Goal: Task Accomplishment & Management: Use online tool/utility

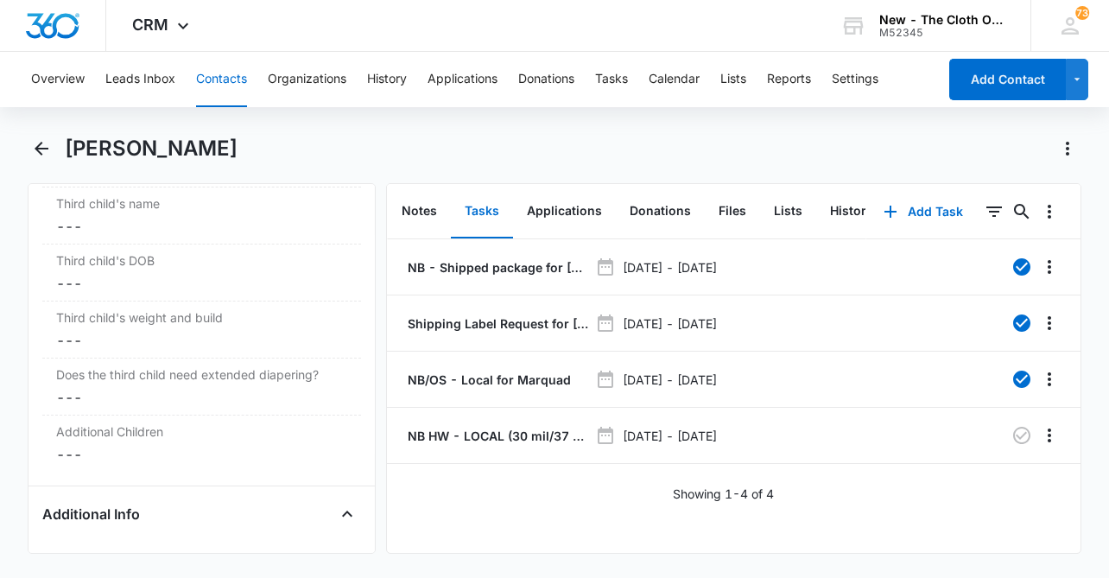
scroll to position [2739, 0]
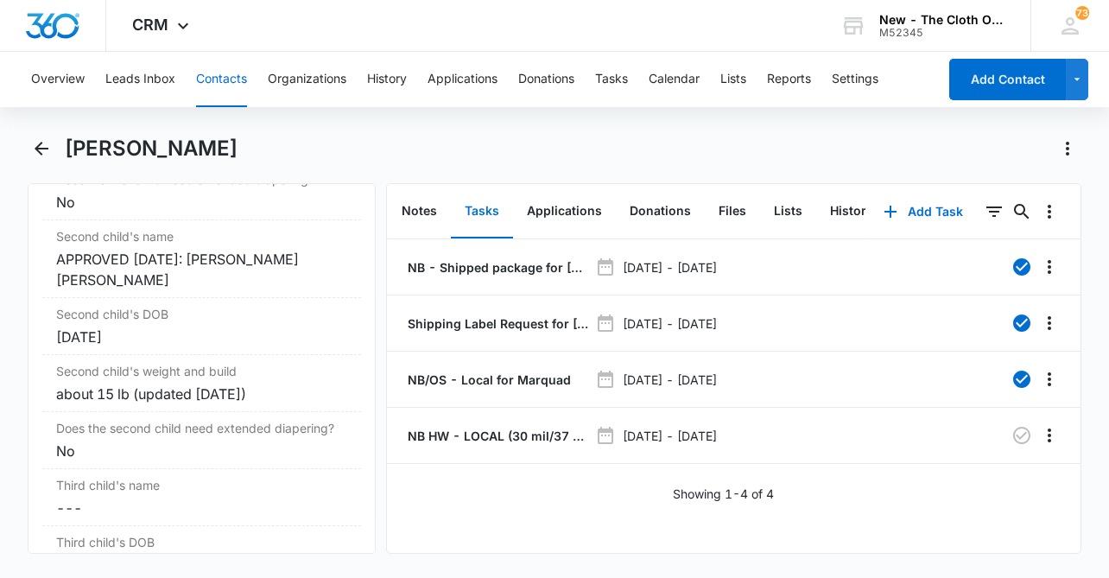
click at [181, 152] on h1 "[PERSON_NAME]" at bounding box center [151, 149] width 173 height 26
copy div "[PERSON_NAME] Remove"
click at [616, 75] on button "Tasks" at bounding box center [611, 79] width 33 height 55
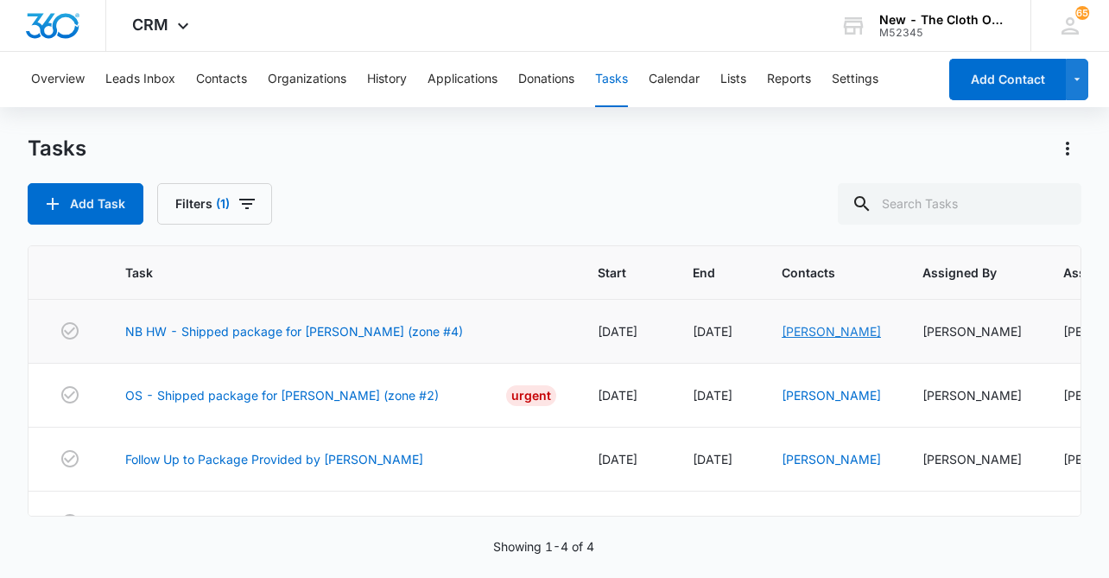
click at [810, 332] on link "Shannon Madanick" at bounding box center [831, 331] width 99 height 15
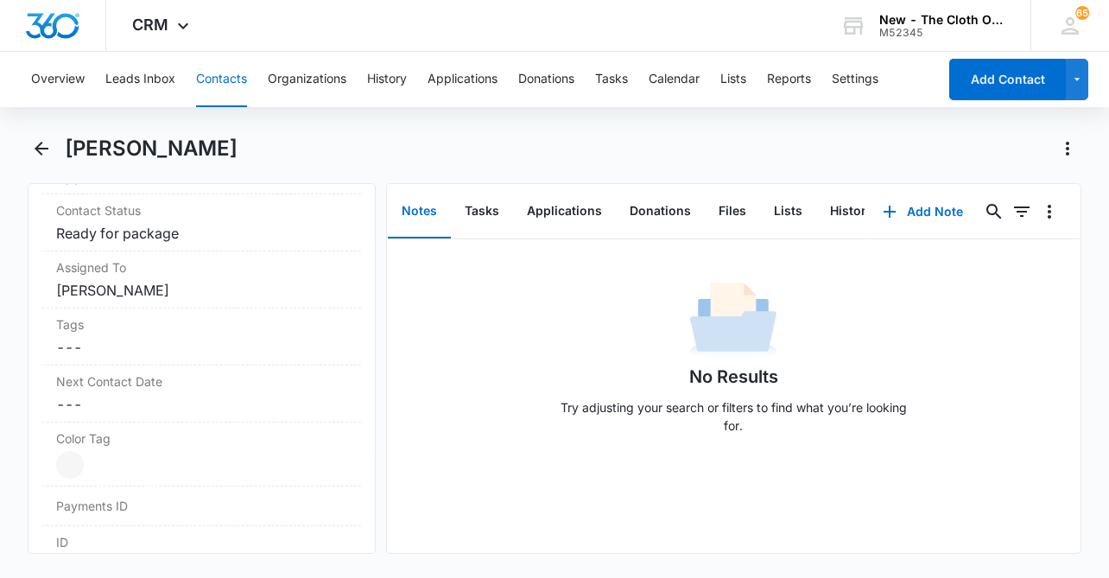
scroll to position [876, 0]
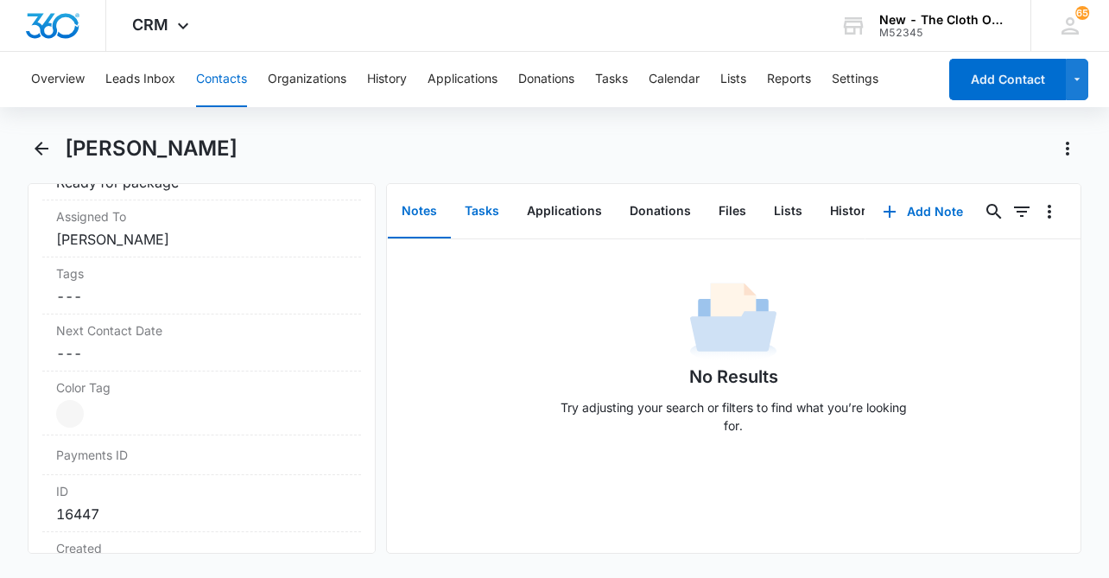
click at [488, 202] on button "Tasks" at bounding box center [482, 212] width 62 height 54
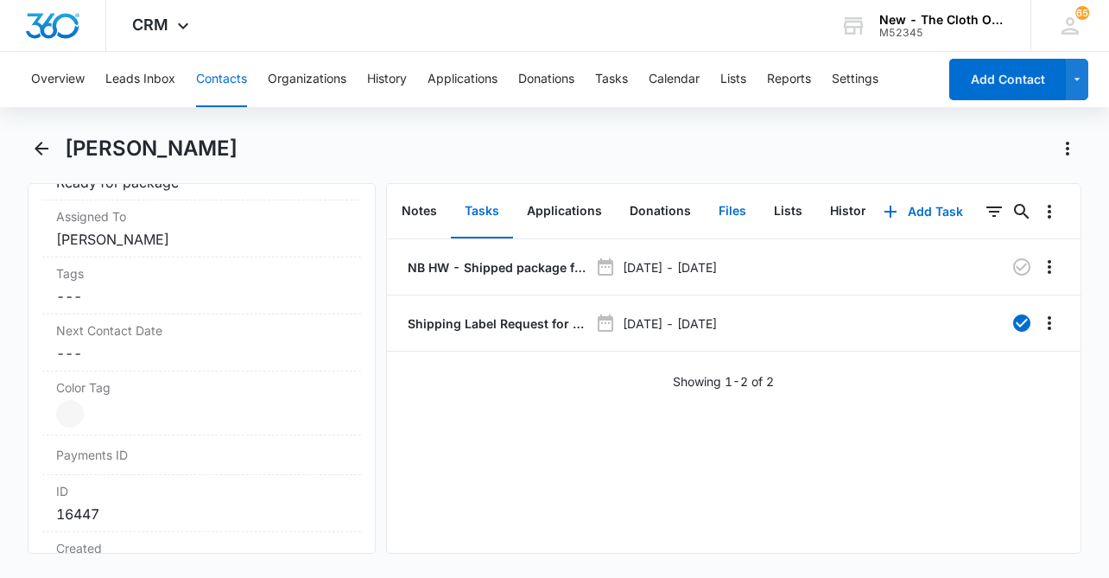
click at [726, 213] on button "Files" at bounding box center [732, 212] width 55 height 54
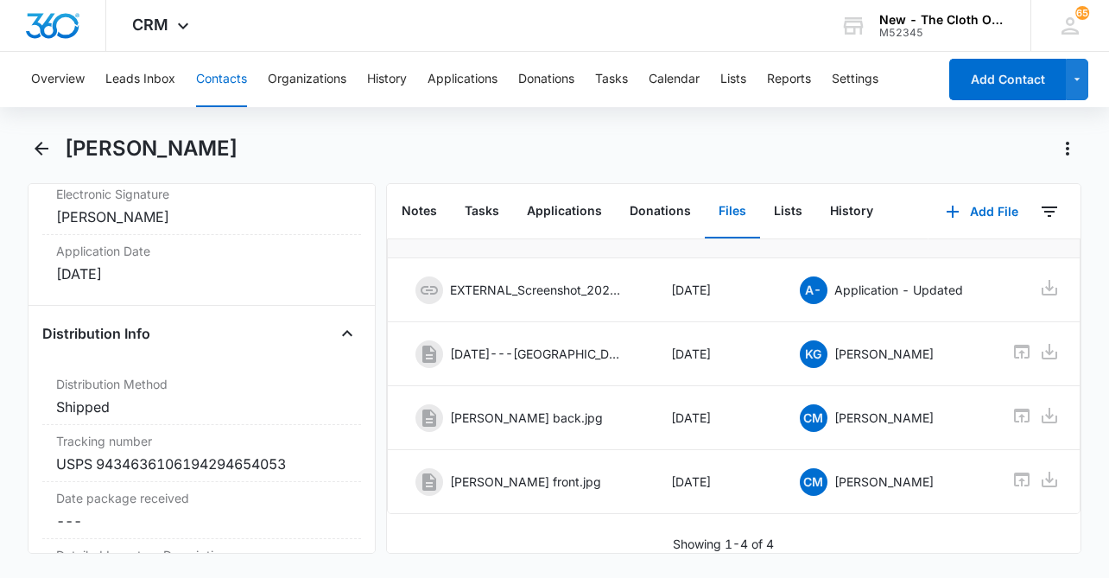
scroll to position [4111, 0]
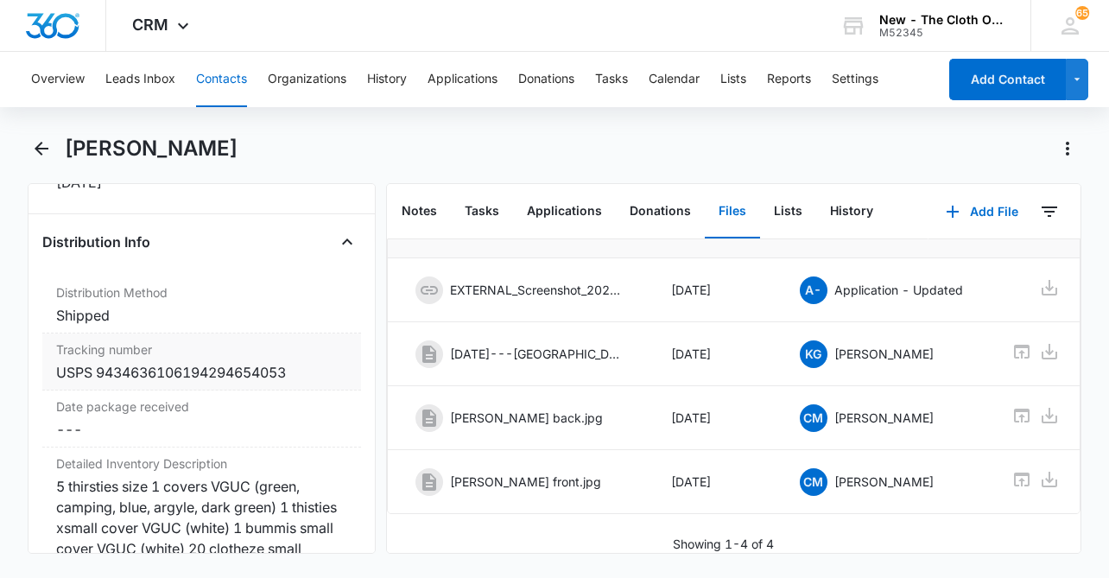
click at [320, 372] on div "USPS 9434636106194294654053" at bounding box center [201, 372] width 291 height 21
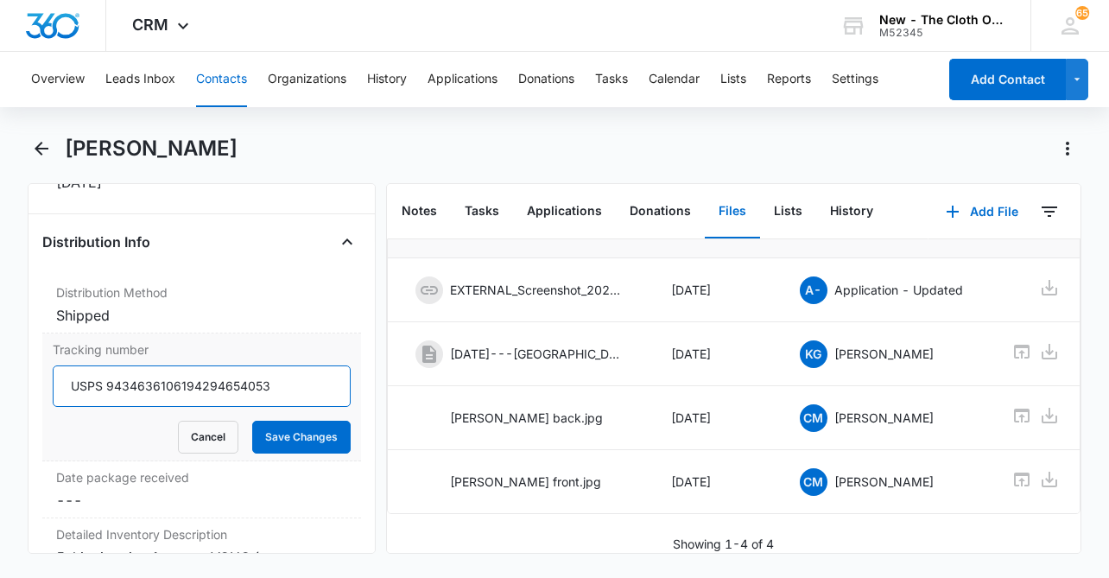
drag, startPoint x: 311, startPoint y: 377, endPoint x: 109, endPoint y: 371, distance: 202.2
click at [109, 371] on input "USPS 9434636106194294654053" at bounding box center [202, 385] width 298 height 41
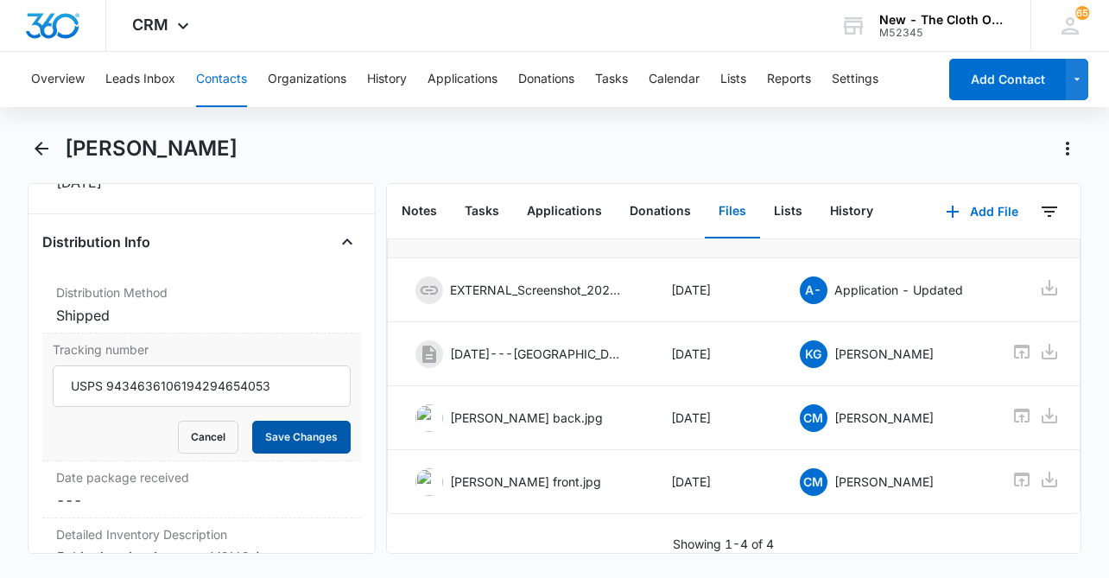
click at [275, 437] on button "Save Changes" at bounding box center [301, 437] width 98 height 33
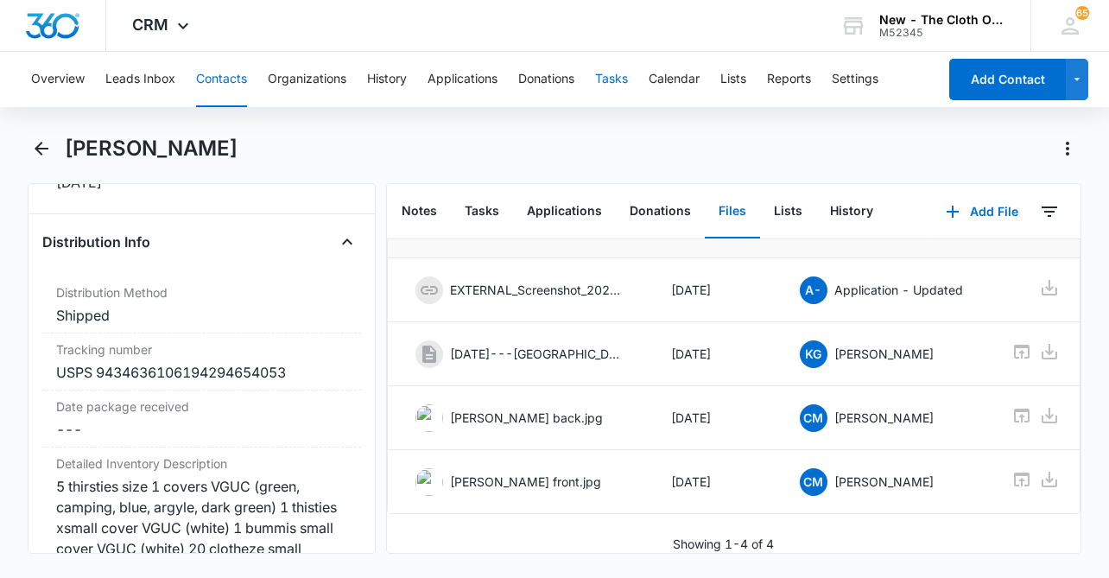
click at [613, 84] on button "Tasks" at bounding box center [611, 79] width 33 height 55
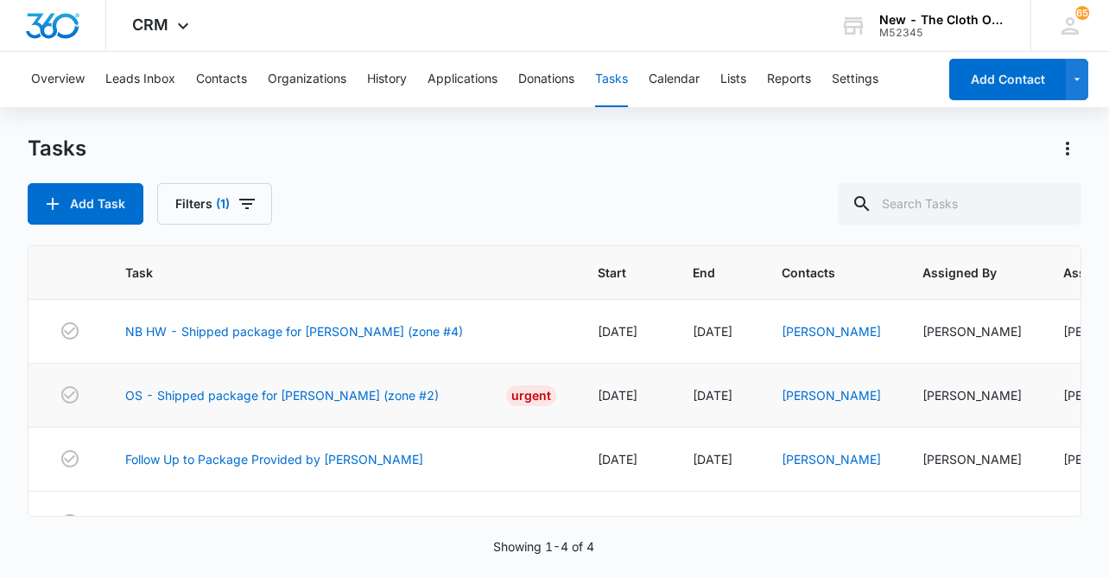
scroll to position [41, 0]
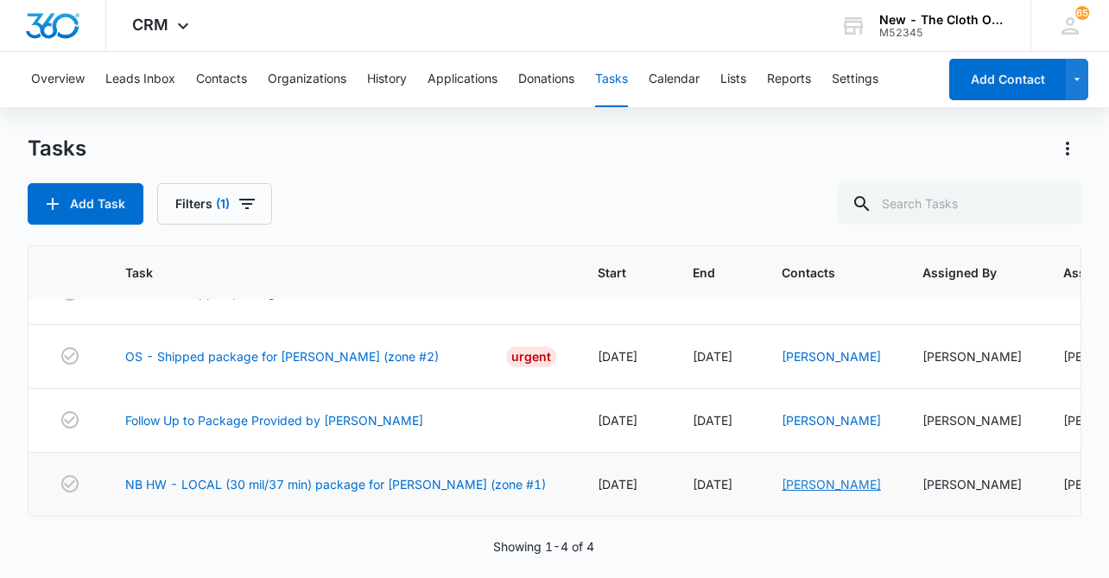
click at [790, 483] on link "[PERSON_NAME]" at bounding box center [831, 484] width 99 height 15
